Goal: Check status: Check status

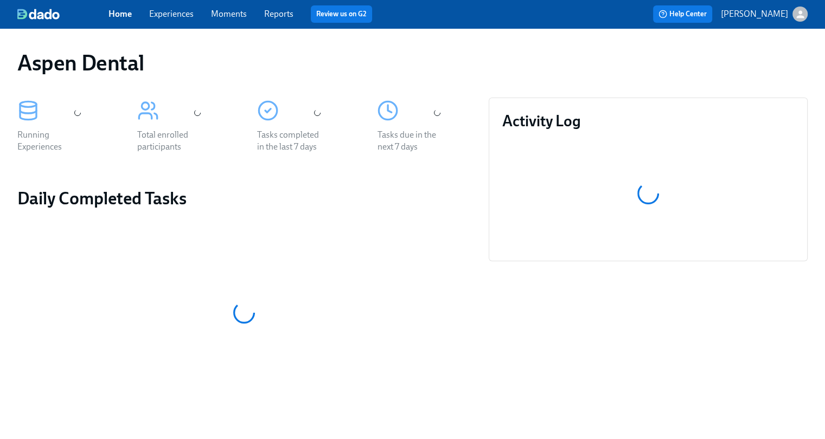
click at [279, 16] on link "Reports" at bounding box center [278, 14] width 29 height 10
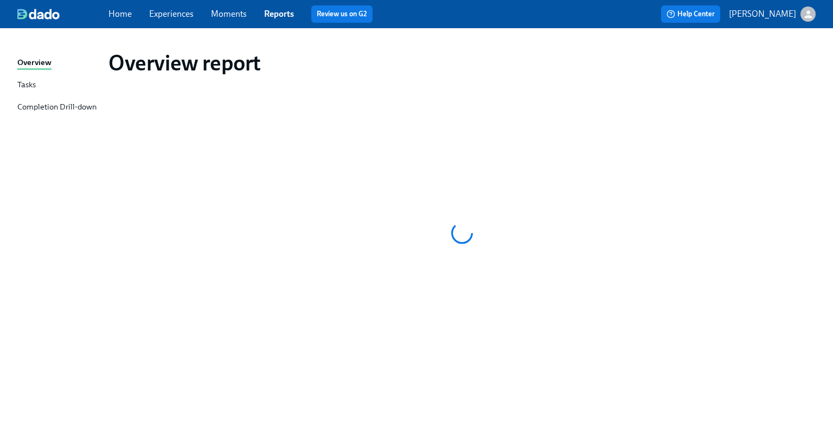
click at [82, 112] on div "Completion Drill-down" at bounding box center [56, 108] width 79 height 14
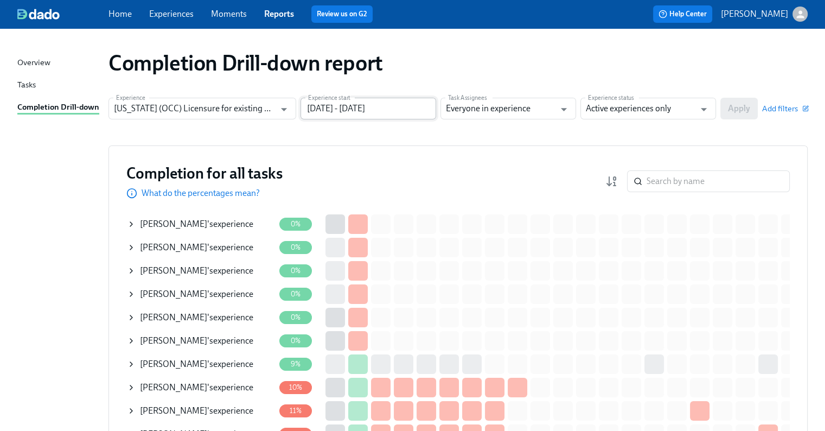
click at [342, 109] on input "[DATE] - [DATE]" at bounding box center [368, 109] width 136 height 22
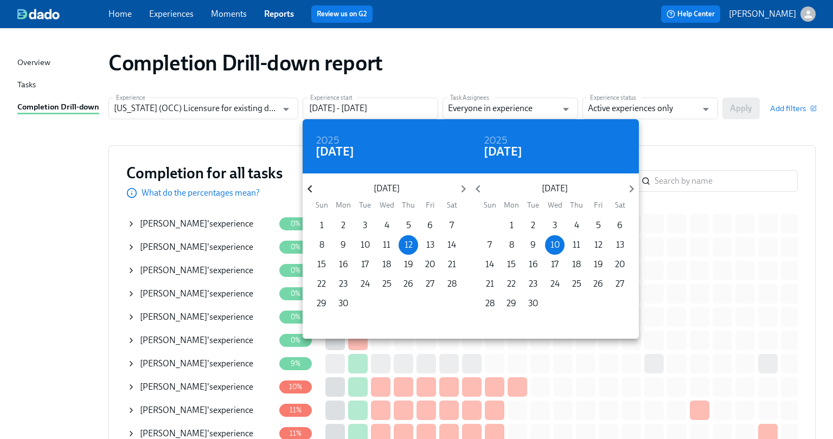
click at [317, 184] on icon "button" at bounding box center [310, 189] width 15 height 15
click at [313, 187] on icon "button" at bounding box center [310, 189] width 15 height 15
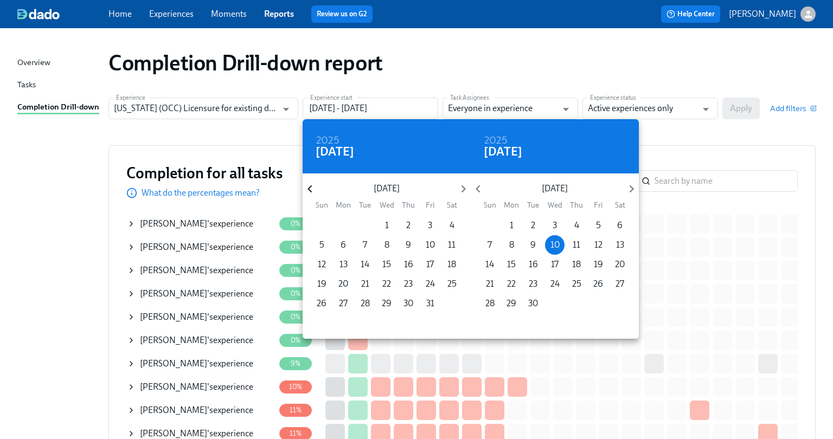
click at [313, 187] on icon "button" at bounding box center [310, 189] width 15 height 15
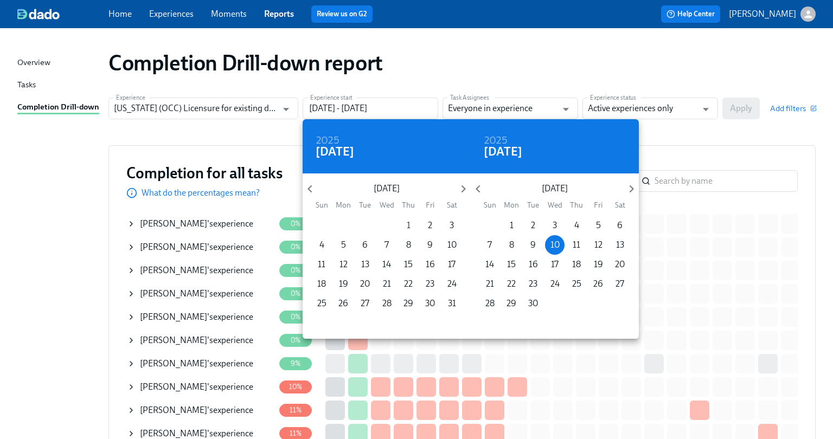
click at [410, 224] on p "1" at bounding box center [409, 226] width 4 height 12
type input "[DATE] - [DATE]"
click at [687, 112] on div at bounding box center [416, 219] width 833 height 439
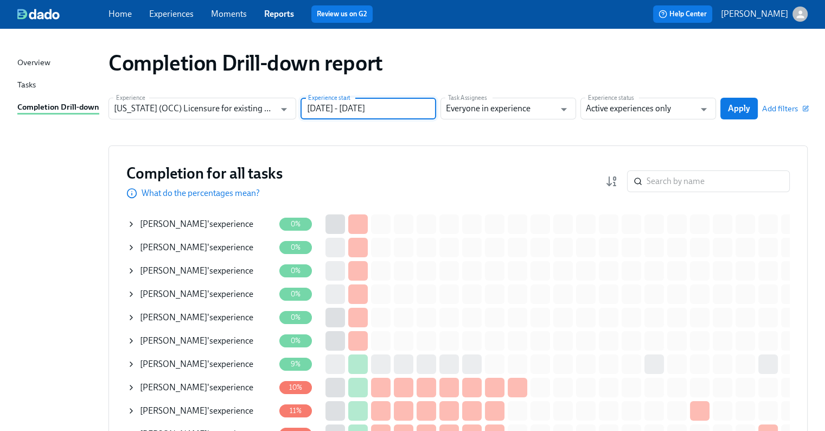
click at [654, 112] on input "Active experiences only" at bounding box center [640, 109] width 109 height 22
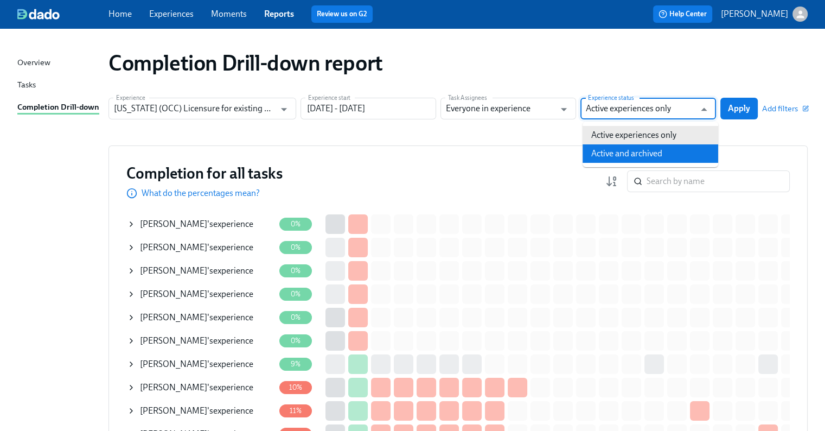
click at [652, 149] on li "Active and archived" at bounding box center [650, 153] width 136 height 18
type input "Active and archived"
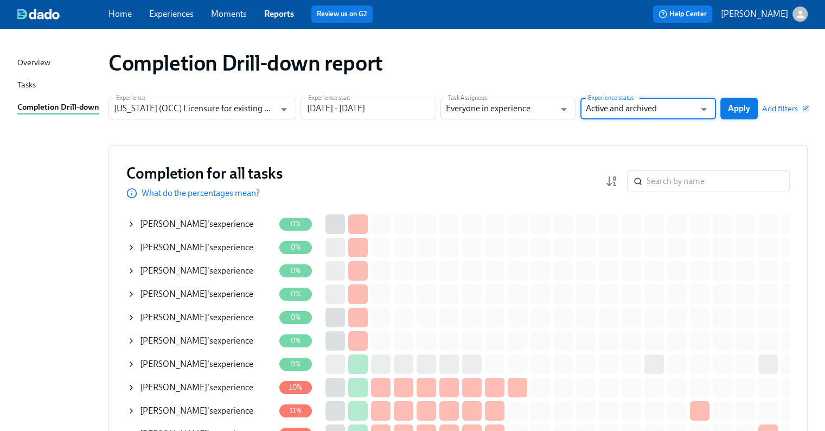
click at [740, 105] on span "Apply" at bounding box center [739, 108] width 22 height 11
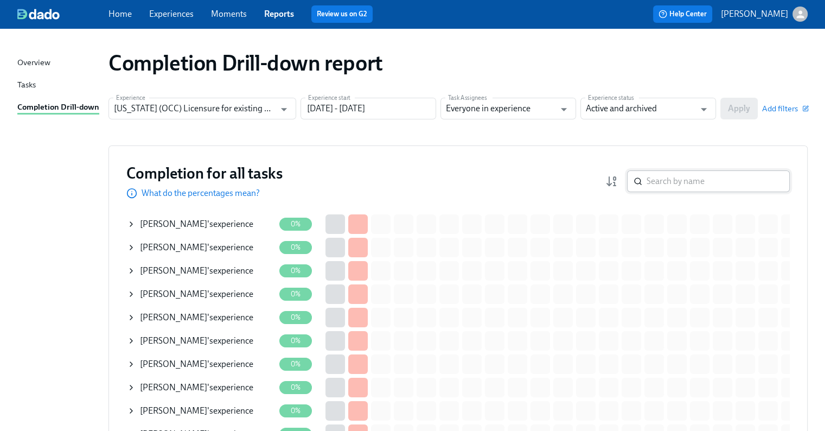
click at [718, 183] on input "search" at bounding box center [717, 181] width 143 height 22
paste input "[PERSON_NAME]"
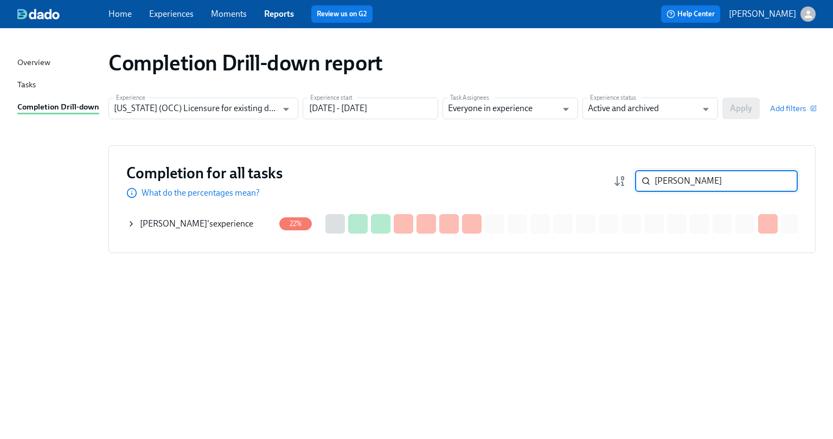
type input "[PERSON_NAME]"
click at [223, 222] on div "[PERSON_NAME] 's experience" at bounding box center [196, 224] width 113 height 12
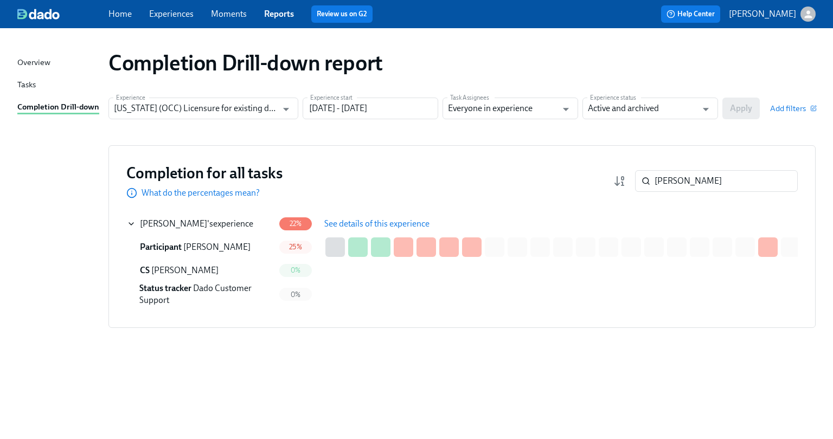
click at [352, 221] on span "See details of this experience" at bounding box center [376, 224] width 105 height 11
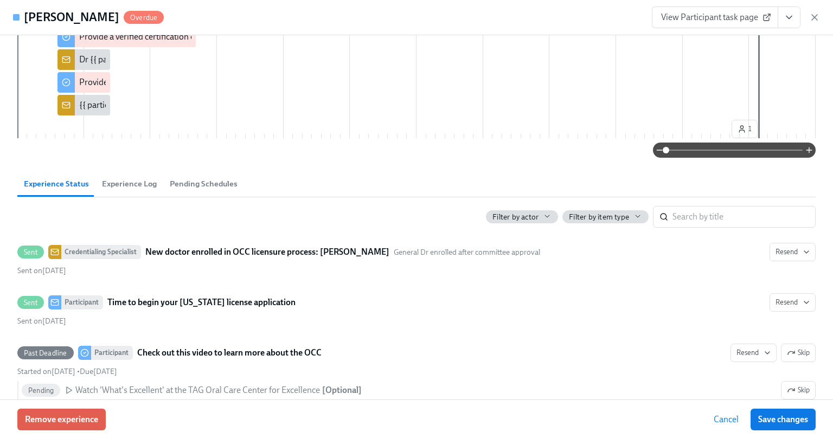
scroll to position [651, 0]
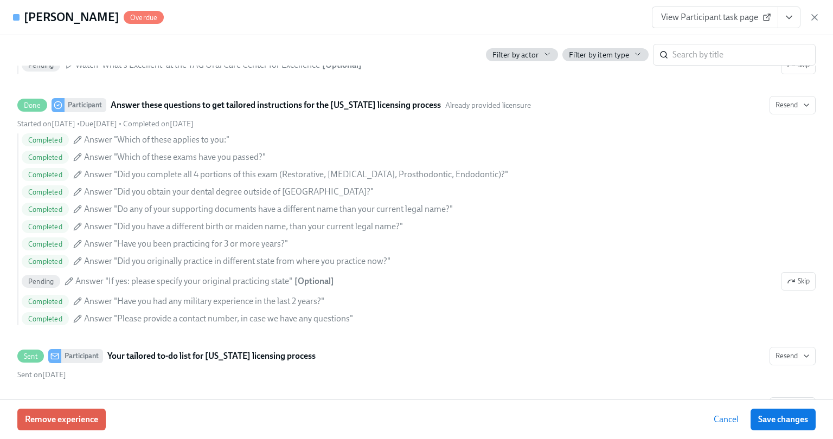
type input "[PERSON_NAME]"
type input "Dado Customer Support"
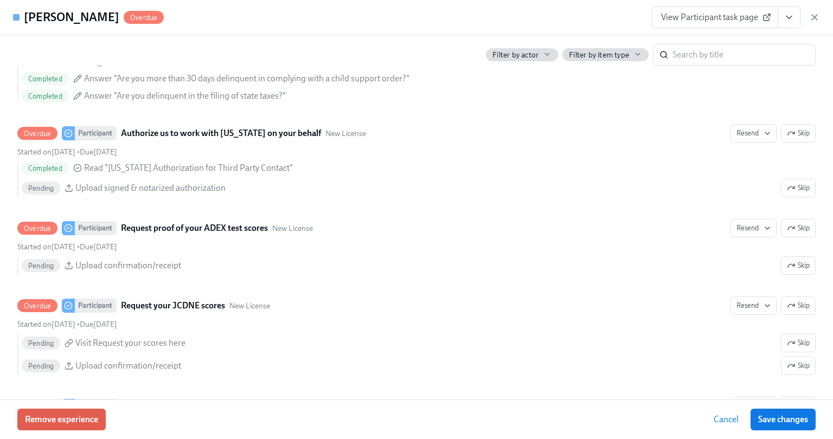
scroll to position [1627, 0]
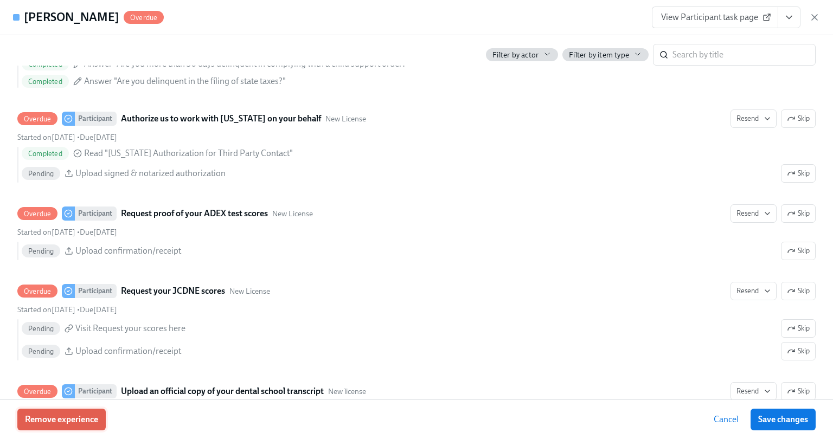
click at [82, 416] on span "Remove experience" at bounding box center [61, 419] width 73 height 11
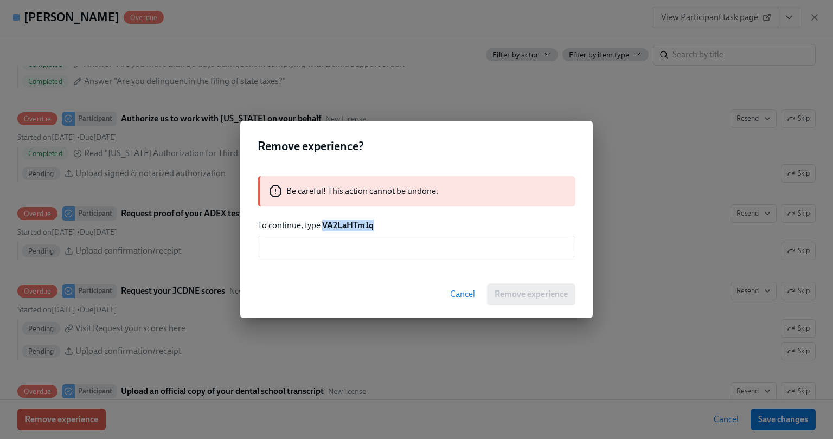
drag, startPoint x: 380, startPoint y: 228, endPoint x: 324, endPoint y: 226, distance: 55.9
click at [324, 226] on p "To continue, type VA2LaHTm1q" at bounding box center [417, 226] width 318 height 12
copy strong "VA2LaHTm1q"
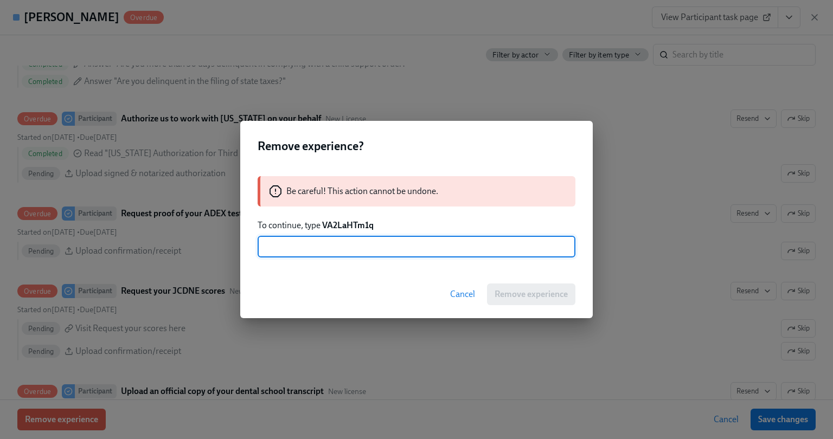
click at [382, 252] on input "text" at bounding box center [417, 247] width 318 height 22
paste input "VA2LaHTm1q"
type input "VA2LaHTm1q"
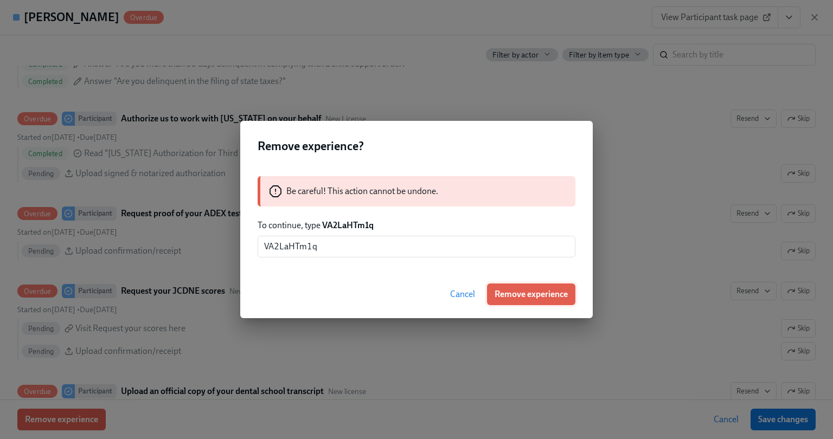
click at [521, 296] on span "Remove experience" at bounding box center [530, 294] width 73 height 11
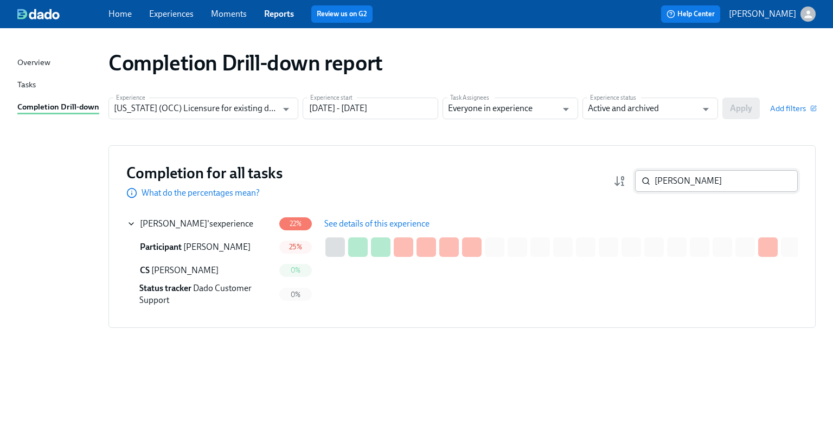
click at [779, 182] on input "[PERSON_NAME]" at bounding box center [725, 181] width 143 height 22
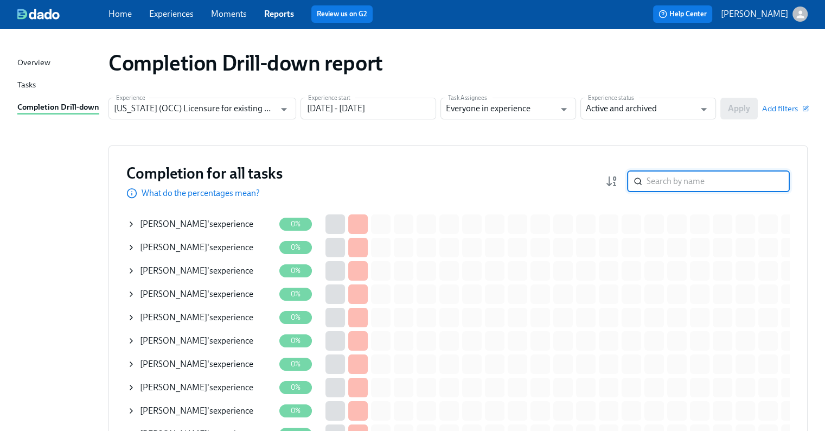
click at [688, 175] on input "search" at bounding box center [717, 181] width 143 height 22
paste input "[PERSON_NAME]"
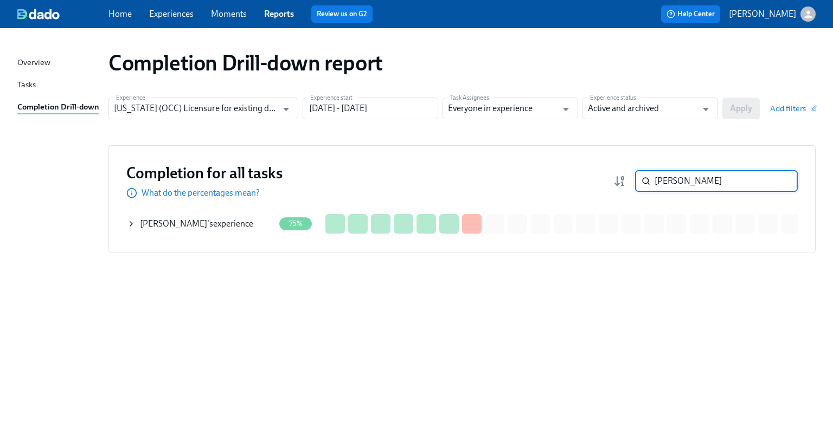
click at [221, 227] on div "[PERSON_NAME] 's experience" at bounding box center [196, 224] width 113 height 12
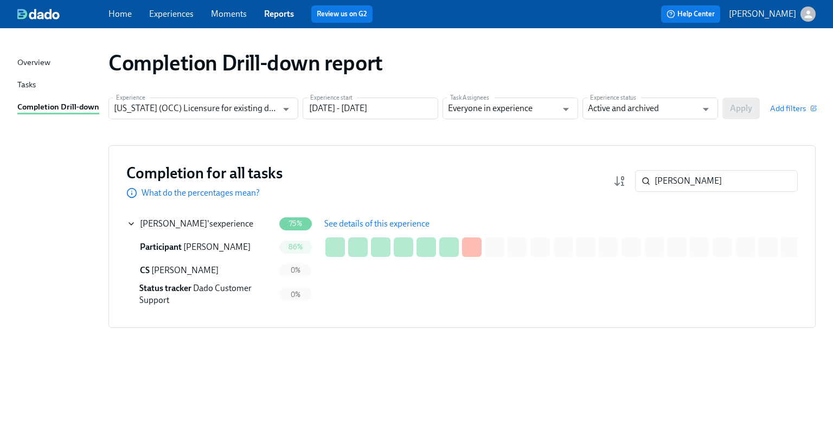
click at [348, 217] on button "See details of this experience" at bounding box center [377, 224] width 120 height 22
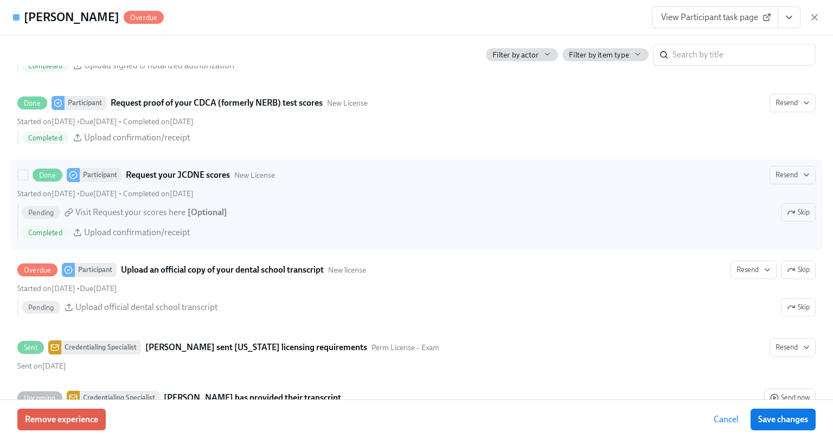
scroll to position [1843, 0]
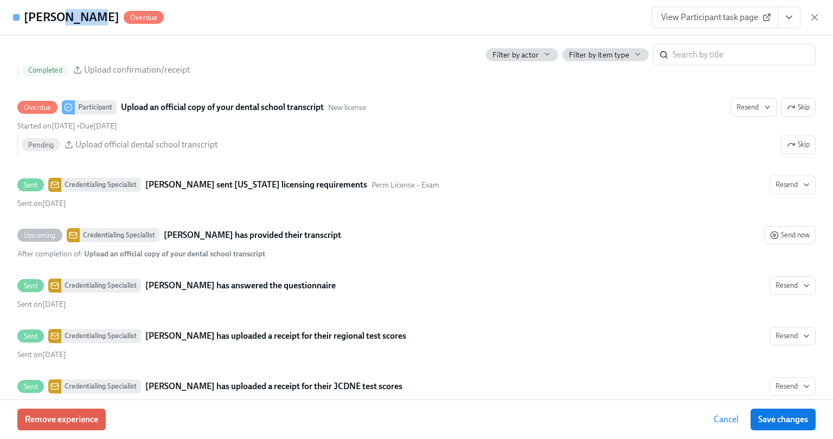
drag, startPoint x: 79, startPoint y: 18, endPoint x: 53, endPoint y: 16, distance: 25.6
click at [53, 16] on h4 "[PERSON_NAME]" at bounding box center [71, 17] width 95 height 16
copy h4 "[PERSON_NAME]"
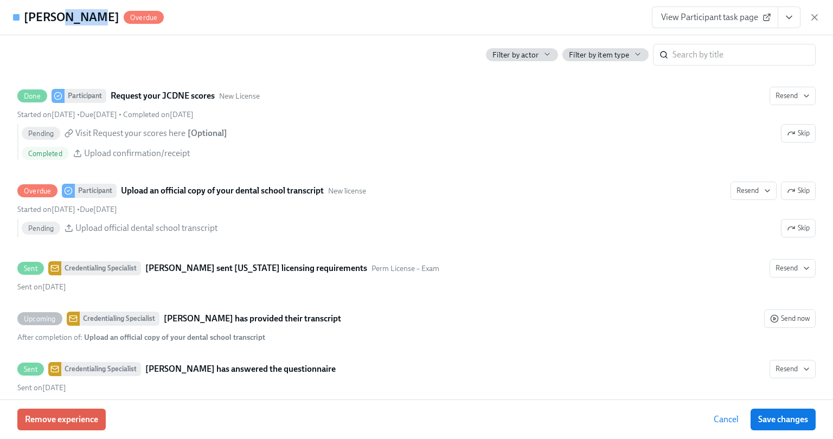
scroll to position [1771, 0]
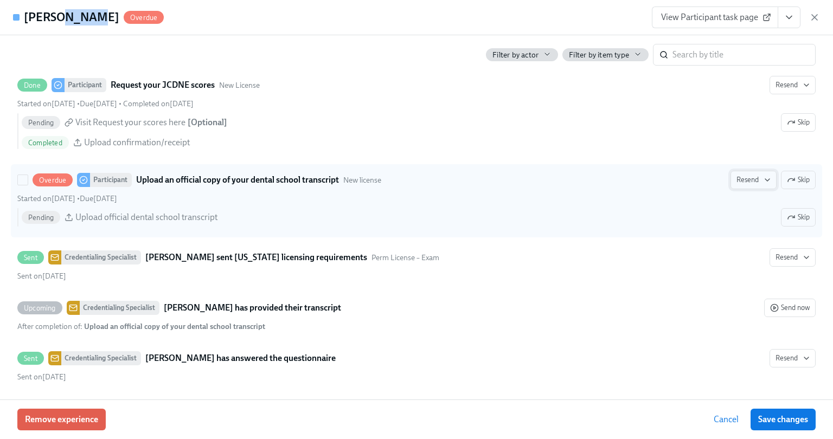
click at [763, 179] on icon "button" at bounding box center [767, 180] width 9 height 9
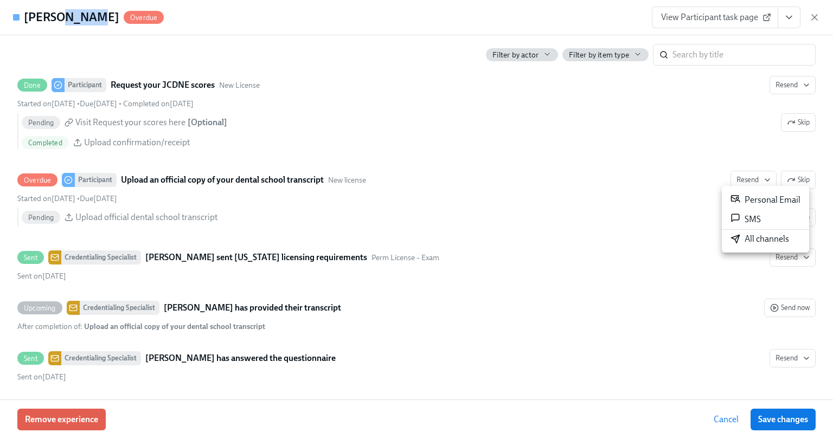
click at [775, 241] on div "All channels" at bounding box center [759, 239] width 59 height 12
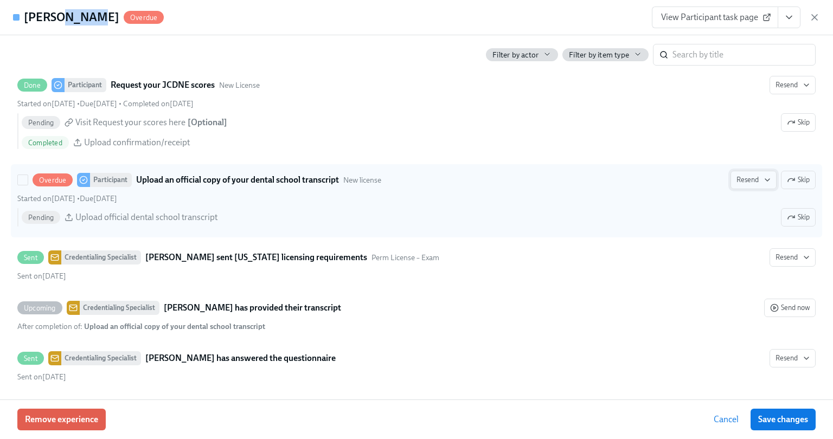
click at [749, 178] on span "Resend" at bounding box center [753, 180] width 34 height 11
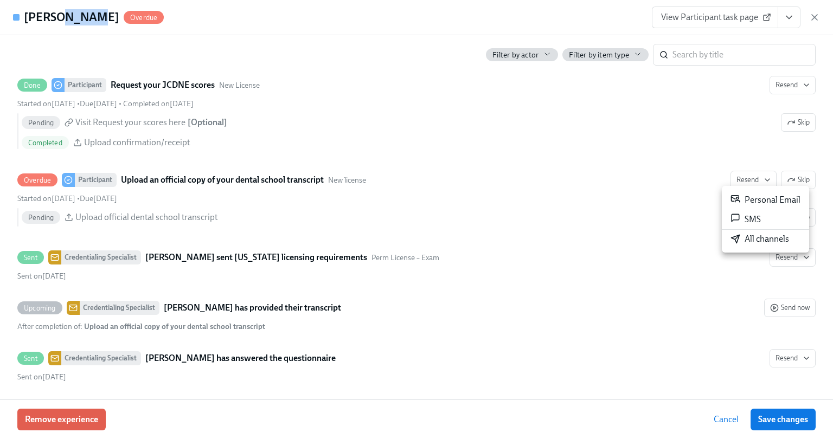
click at [759, 237] on div "All channels" at bounding box center [759, 239] width 59 height 12
click at [72, 19] on div at bounding box center [416, 219] width 833 height 439
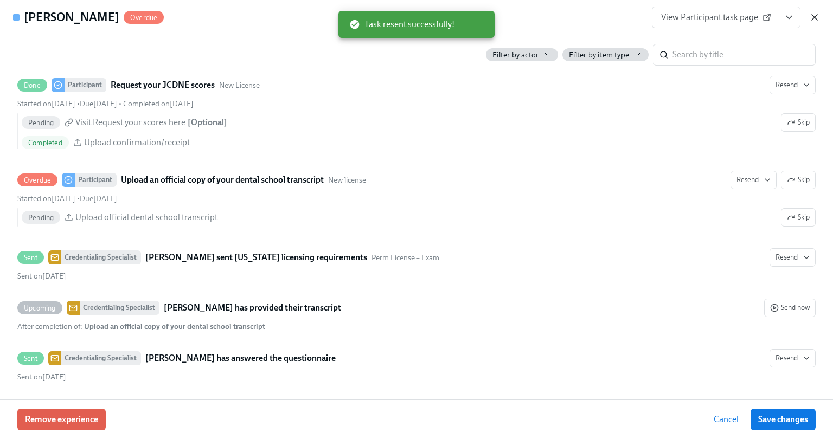
click at [815, 20] on icon "button" at bounding box center [814, 17] width 11 height 11
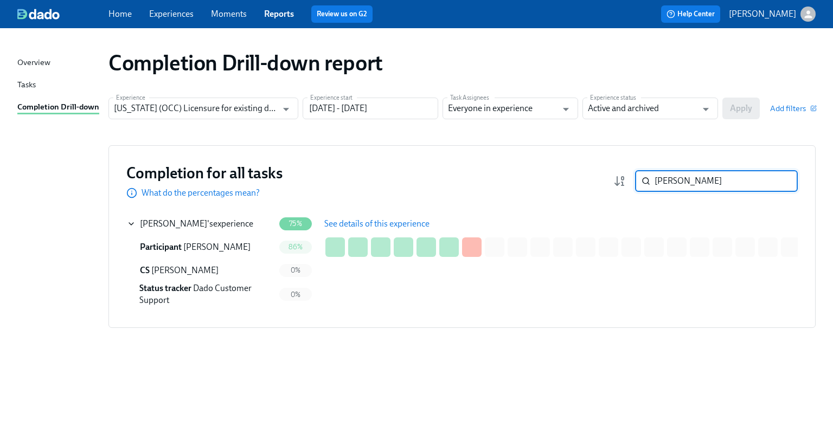
drag, startPoint x: 685, startPoint y: 179, endPoint x: 653, endPoint y: 181, distance: 32.0
click at [653, 181] on div "Jiang ​" at bounding box center [716, 181] width 163 height 22
paste input "Medley"
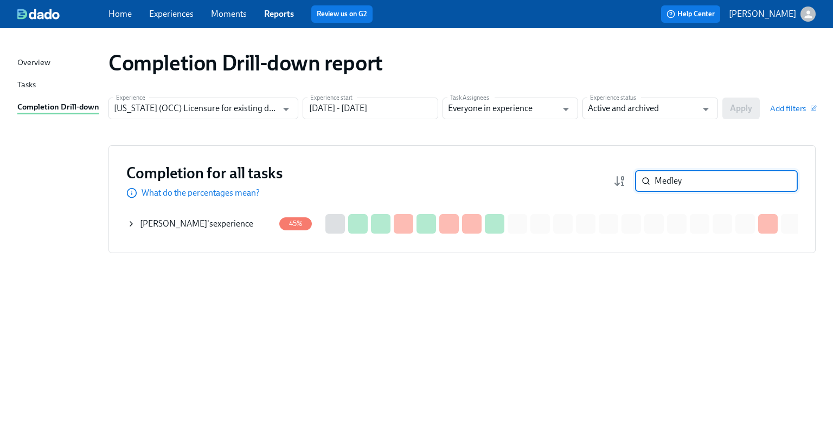
type input "Medley"
click at [185, 227] on span "[PERSON_NAME]" at bounding box center [173, 224] width 67 height 10
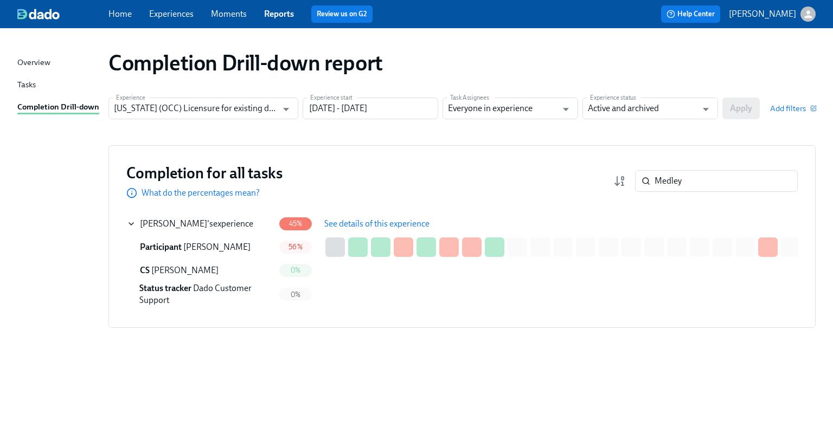
click at [349, 228] on span "See details of this experience" at bounding box center [376, 224] width 105 height 11
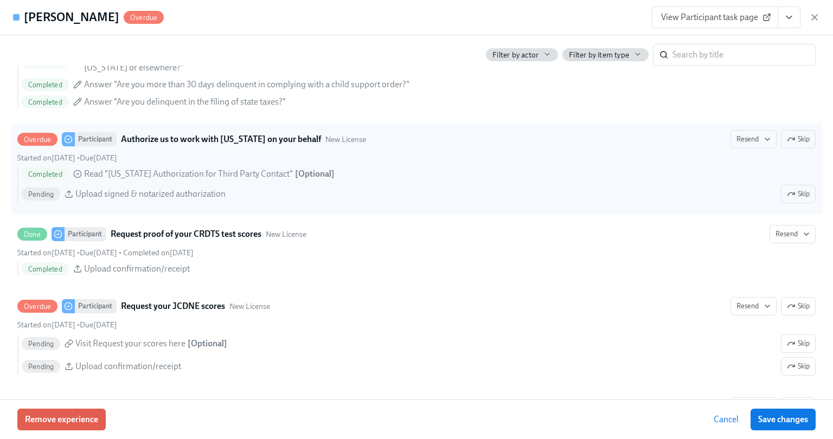
scroll to position [1672, 0]
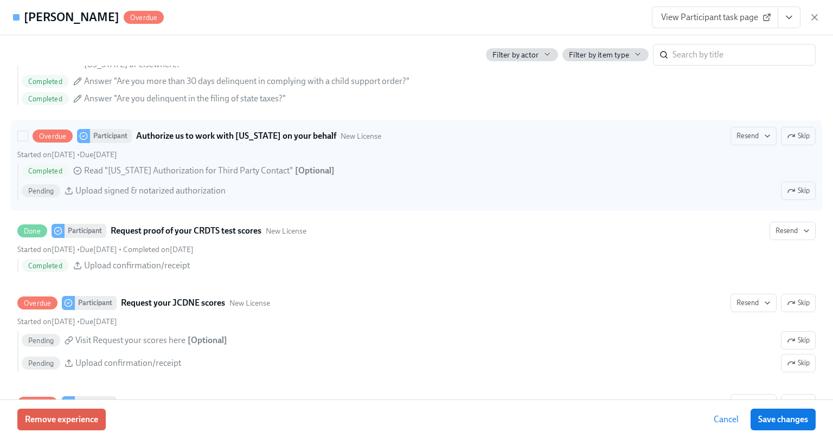
click at [699, 191] on div "Pending Upload signed & notarized authorization Skip" at bounding box center [419, 191] width 794 height 18
click at [28, 141] on input "Overdue Participant Authorize us to work with [US_STATE] on your behalf New Lic…" at bounding box center [23, 136] width 10 height 10
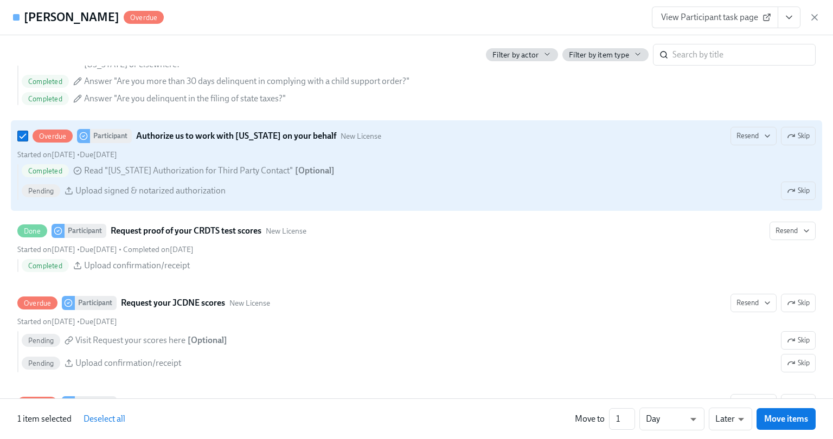
click at [534, 166] on div "Completed Read "[US_STATE] Authorization for Third Party Contact" [ Optional ]" at bounding box center [419, 170] width 794 height 13
click at [28, 141] on input "Overdue Participant Authorize us to work with [US_STATE] on your behalf New Lic…" at bounding box center [23, 136] width 10 height 10
checkbox input "false"
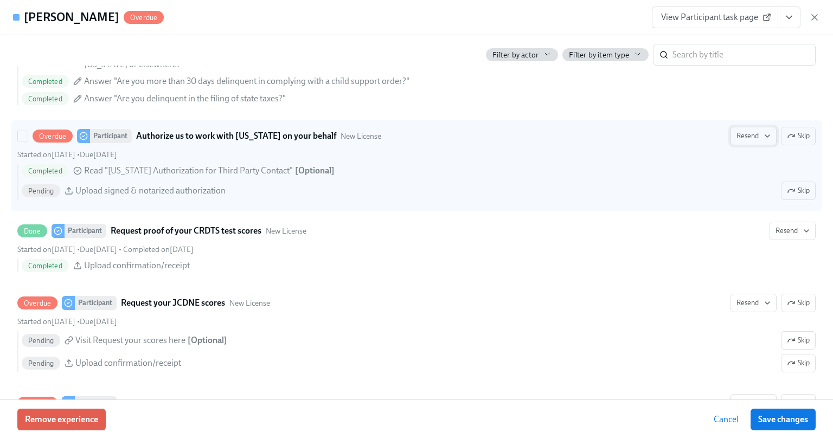
click at [730, 139] on button "Resend" at bounding box center [753, 136] width 46 height 18
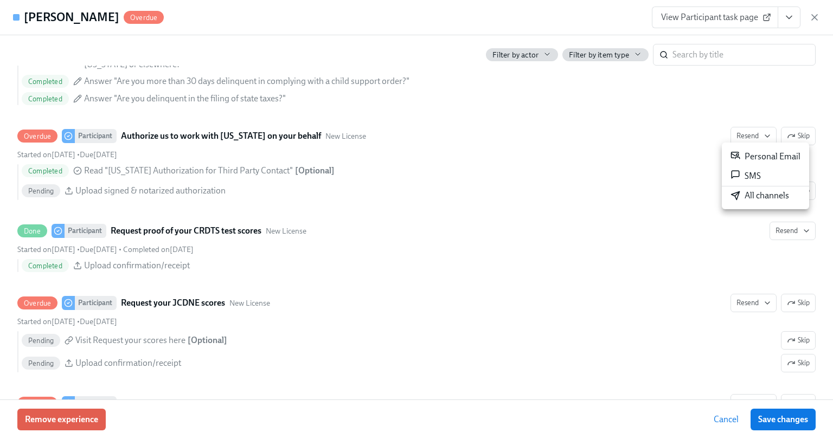
click at [751, 201] on div "All channels" at bounding box center [759, 196] width 59 height 12
click at [813, 17] on icon "button" at bounding box center [814, 17] width 5 height 5
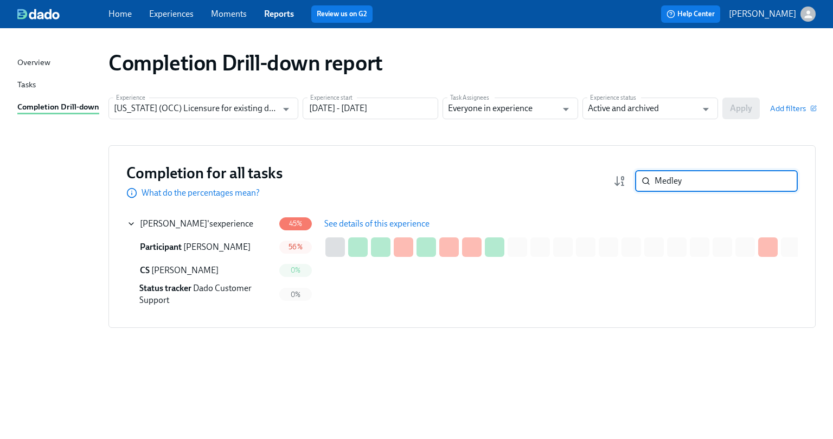
drag, startPoint x: 708, startPoint y: 184, endPoint x: 652, endPoint y: 185, distance: 55.9
click at [652, 185] on div "Medley ​" at bounding box center [716, 181] width 163 height 22
paste input "[PERSON_NAME]"
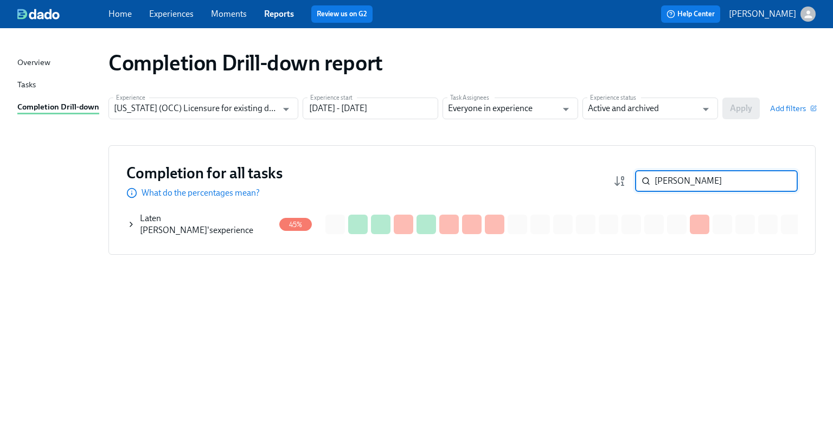
type input "[PERSON_NAME]"
click at [249, 225] on div "Laten [PERSON_NAME] 's experience" at bounding box center [200, 225] width 147 height 24
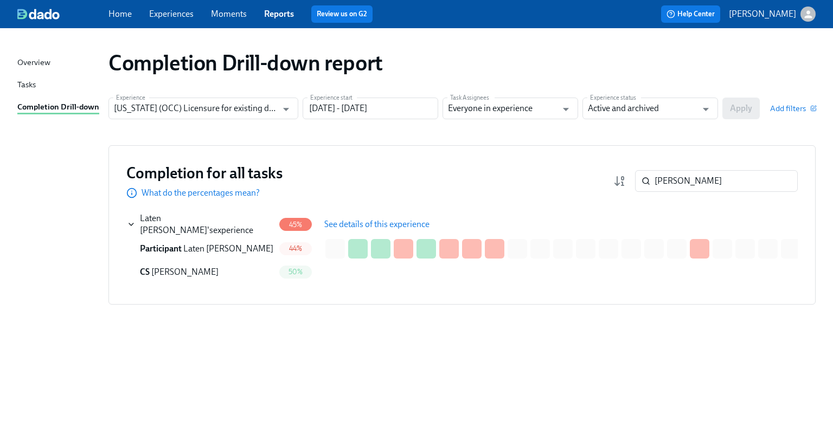
click at [369, 221] on span "See details of this experience" at bounding box center [376, 224] width 105 height 11
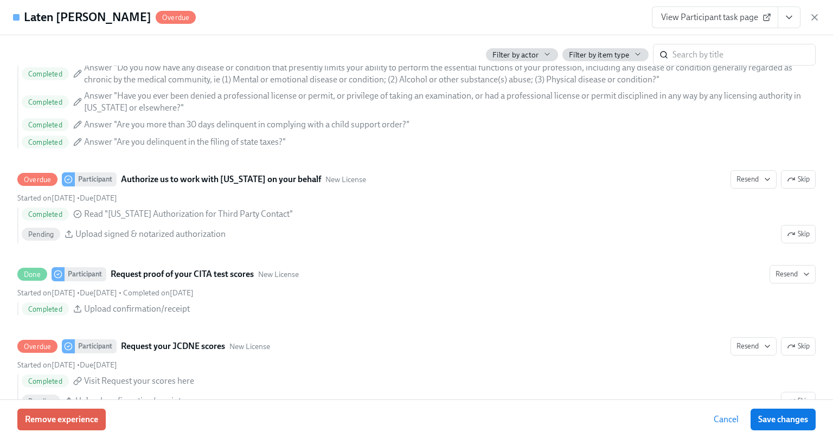
scroll to position [1461, 0]
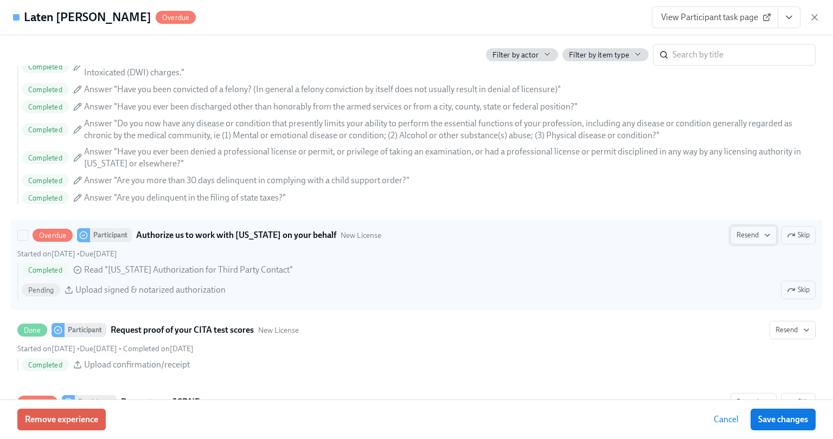
click at [742, 232] on span "Resend" at bounding box center [753, 235] width 34 height 11
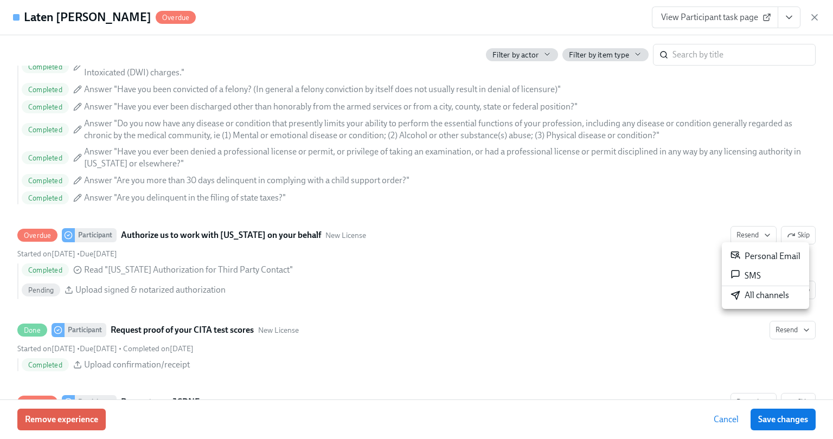
click at [755, 304] on li "All channels" at bounding box center [765, 295] width 87 height 18
drag, startPoint x: 132, startPoint y: 141, endPoint x: 747, endPoint y: 138, distance: 614.3
click at [747, 138] on div at bounding box center [416, 219] width 833 height 439
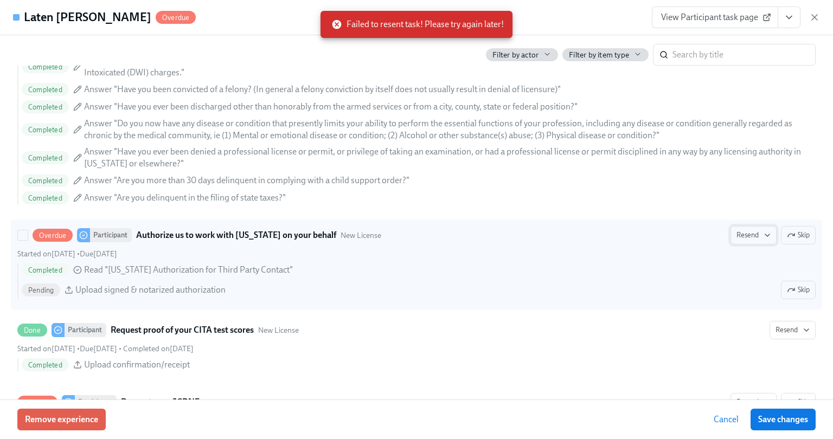
click at [736, 233] on span "Resend" at bounding box center [753, 235] width 34 height 11
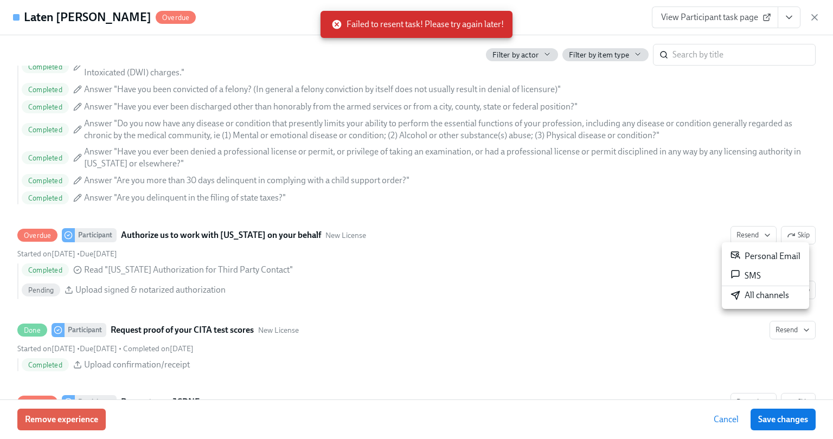
click at [742, 297] on div "All channels" at bounding box center [759, 296] width 59 height 12
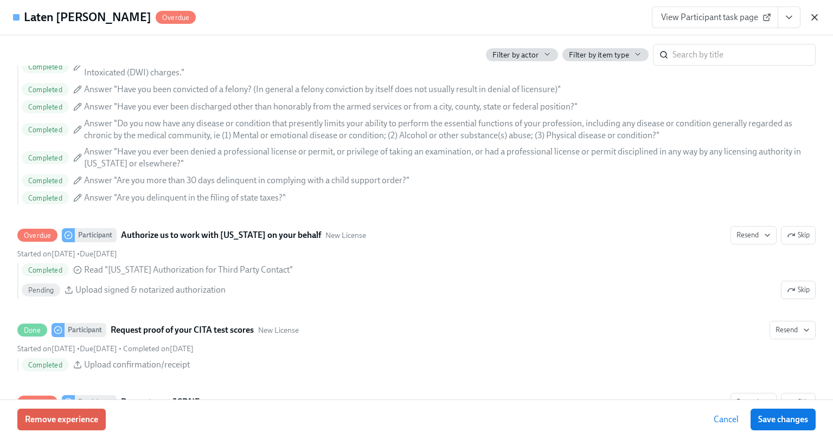
click at [817, 16] on icon "button" at bounding box center [814, 17] width 11 height 11
